Goal: Task Accomplishment & Management: Use online tool/utility

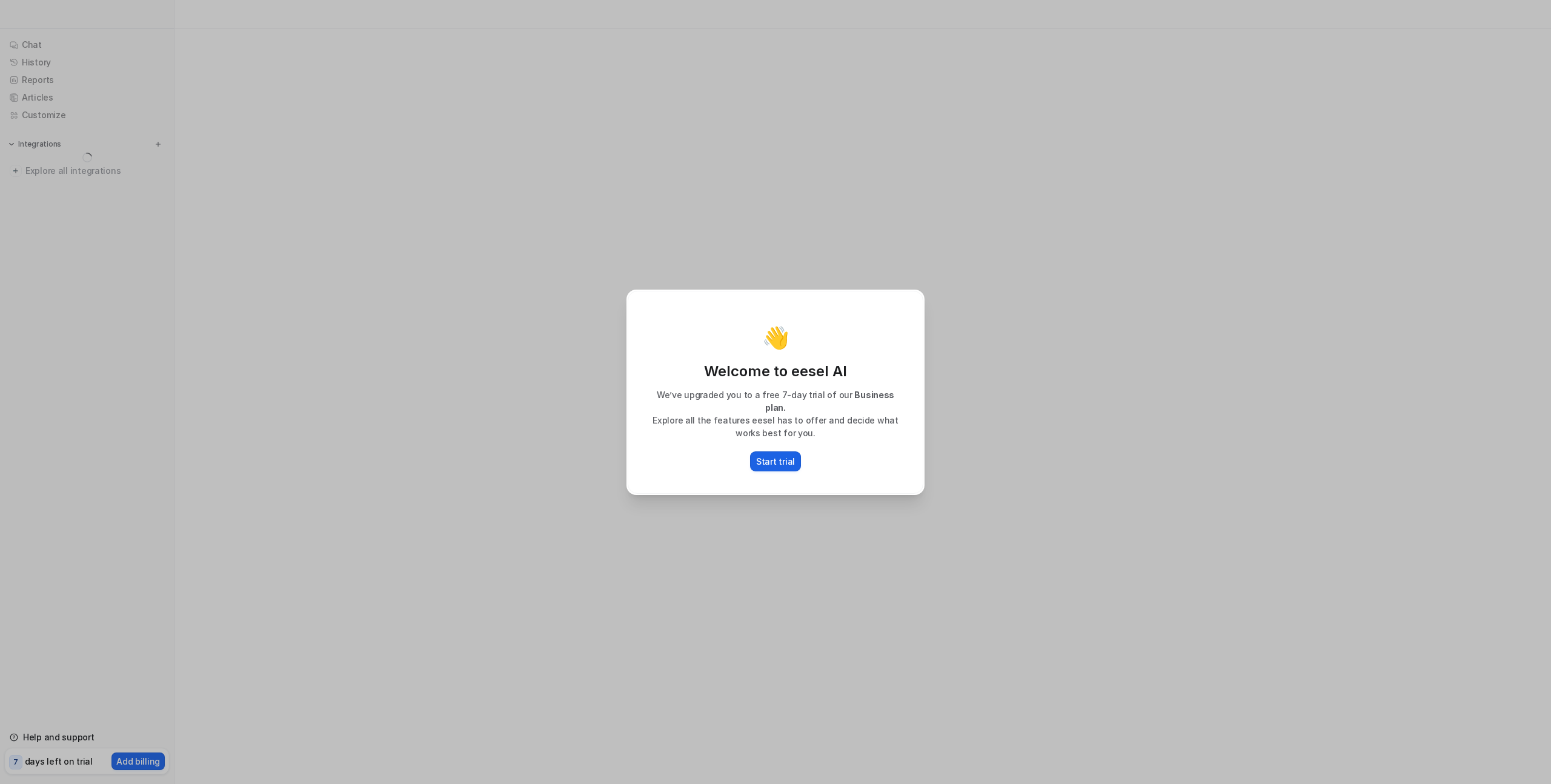
click at [774, 456] on p "Start trial" at bounding box center [775, 461] width 39 height 13
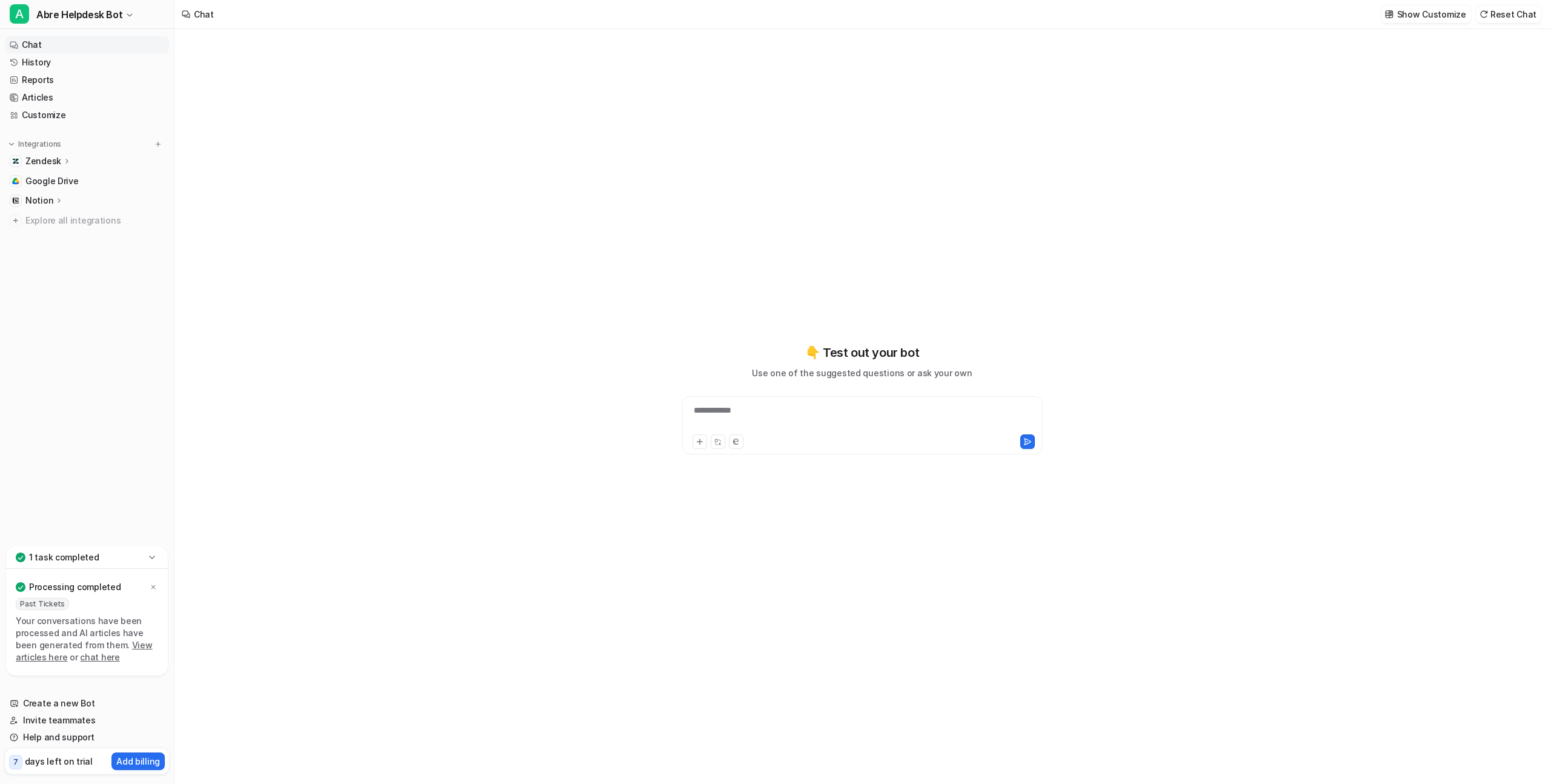
type textarea "**********"
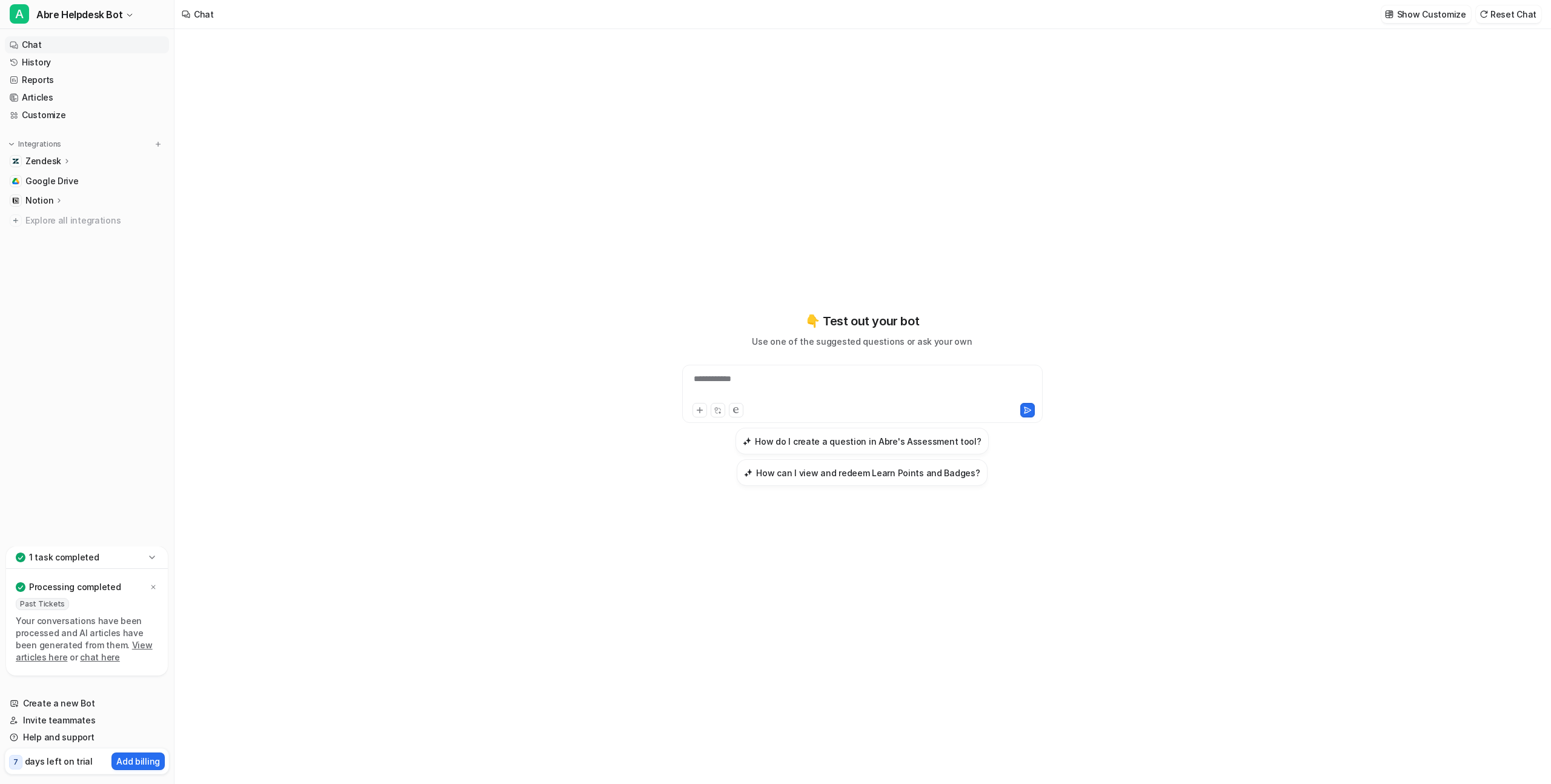
click at [63, 203] on div "Notion" at bounding box center [86, 200] width 165 height 17
click at [60, 159] on div "Zendesk" at bounding box center [48, 161] width 46 height 12
click at [67, 182] on p "Overview" at bounding box center [54, 178] width 39 height 12
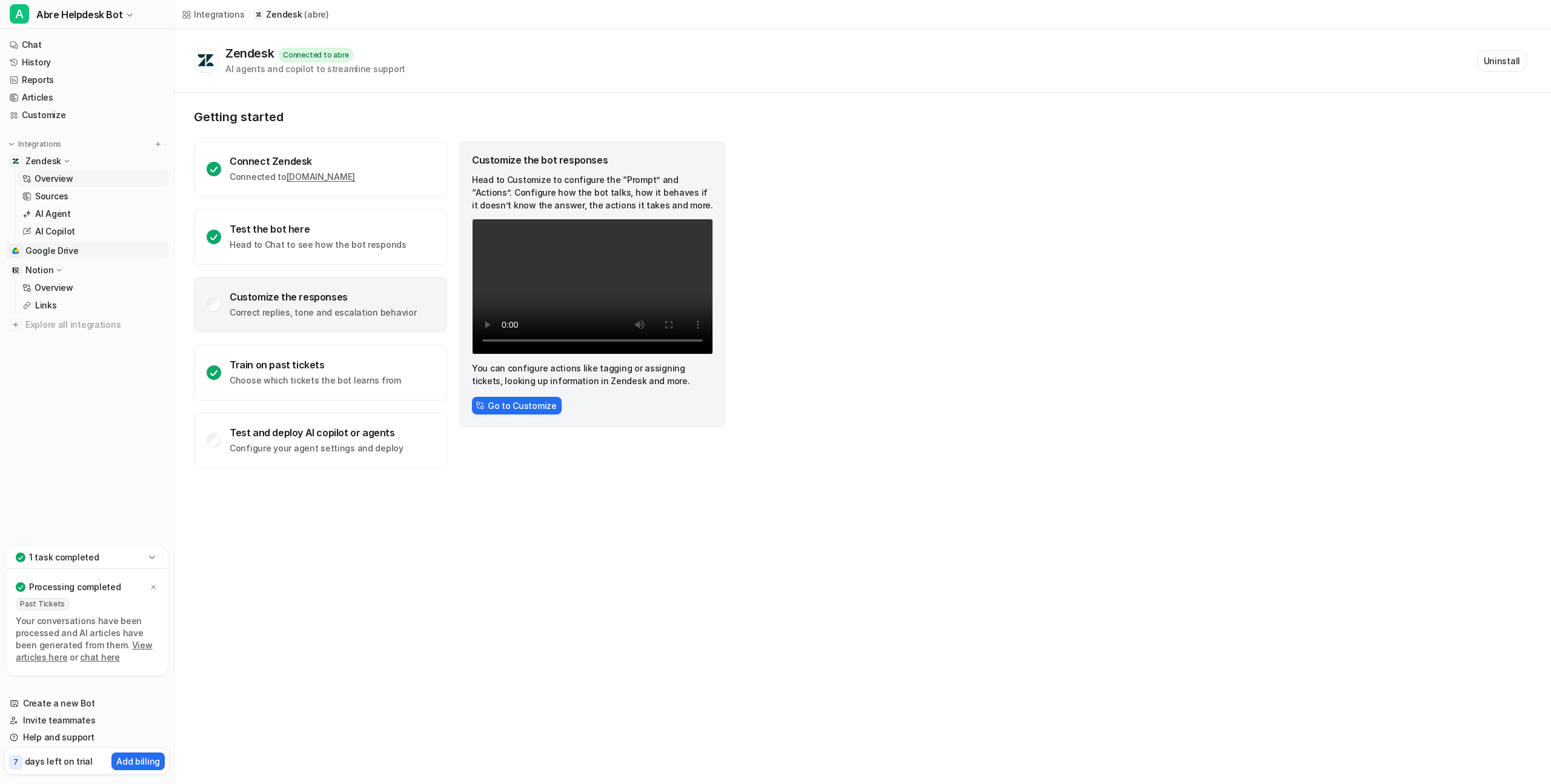
click at [72, 254] on span "Google Drive" at bounding box center [52, 250] width 54 height 12
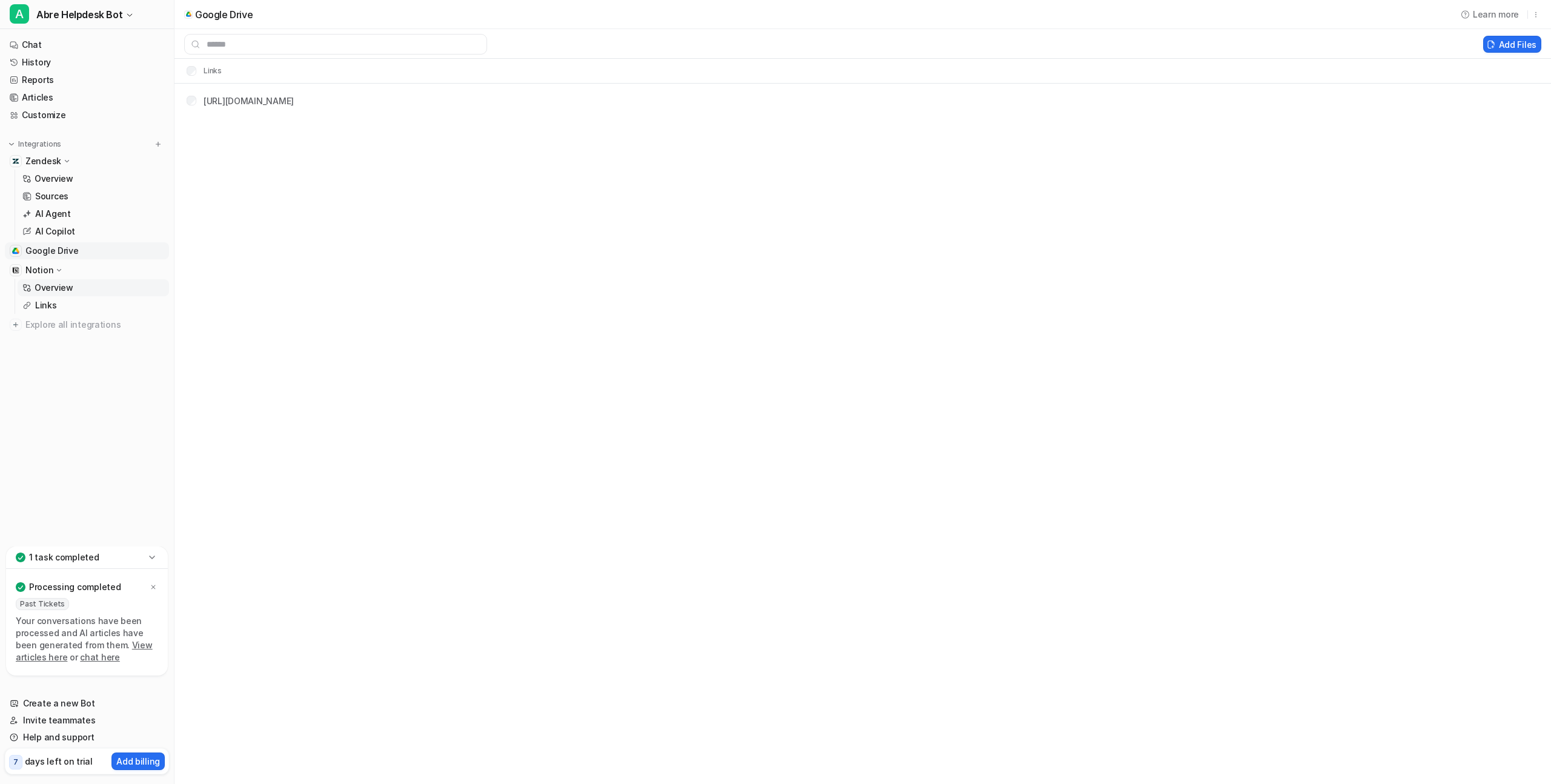
click at [54, 287] on p "Overview" at bounding box center [54, 287] width 39 height 12
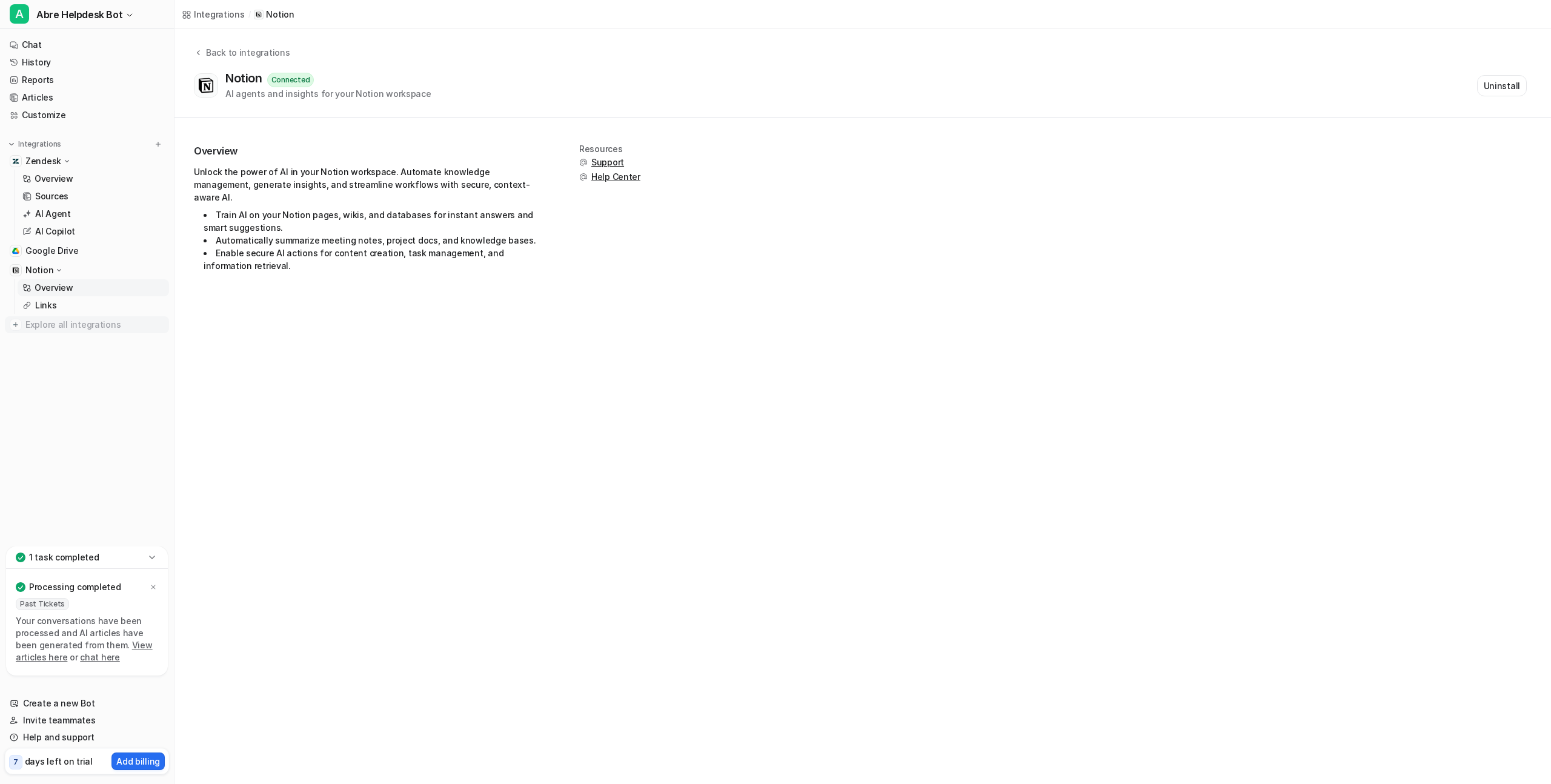
click at [86, 327] on span "Explore all integrations" at bounding box center [95, 324] width 139 height 19
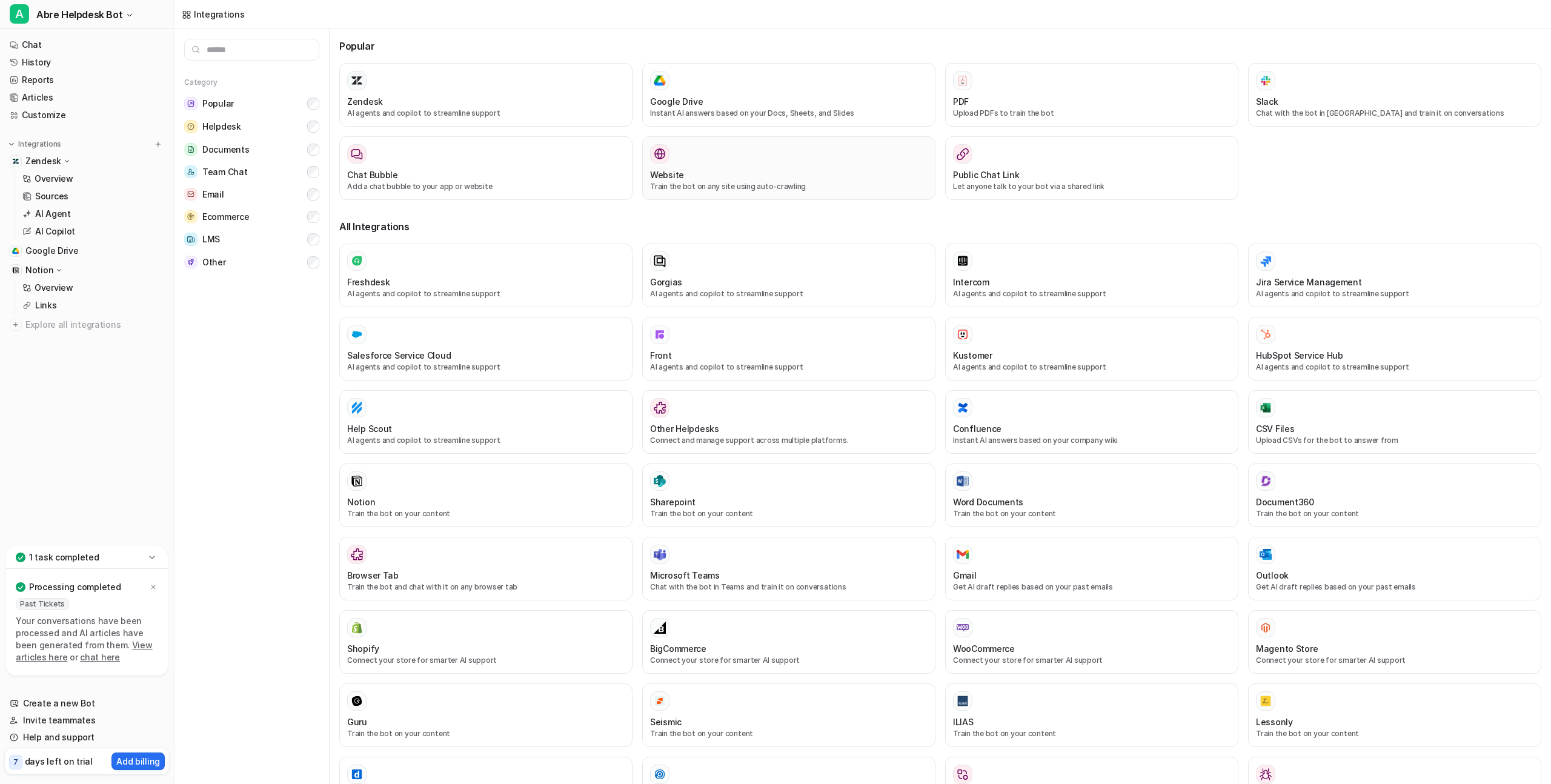
click at [733, 174] on div "Website" at bounding box center [789, 175] width 277 height 13
